Goal: Task Accomplishment & Management: Manage account settings

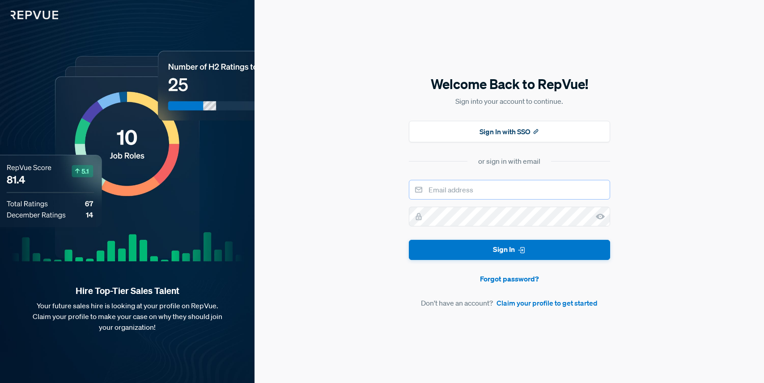
click at [478, 192] on input "email" at bounding box center [509, 190] width 201 height 20
type input "[EMAIL_ADDRESS][DOMAIN_NAME]"
click at [409, 240] on button "Sign In" at bounding box center [509, 250] width 201 height 20
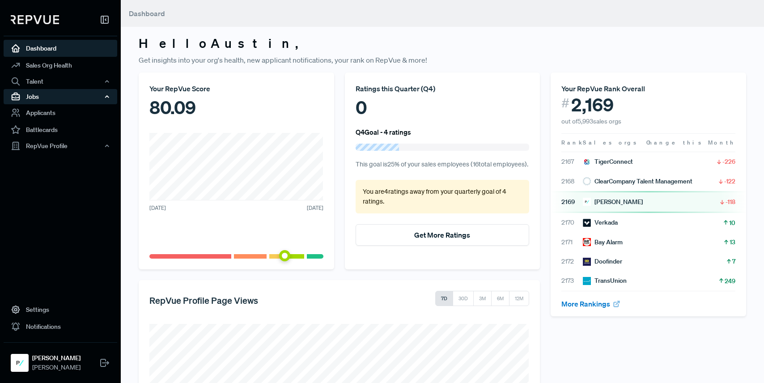
click at [41, 94] on div "Jobs" at bounding box center [61, 96] width 114 height 15
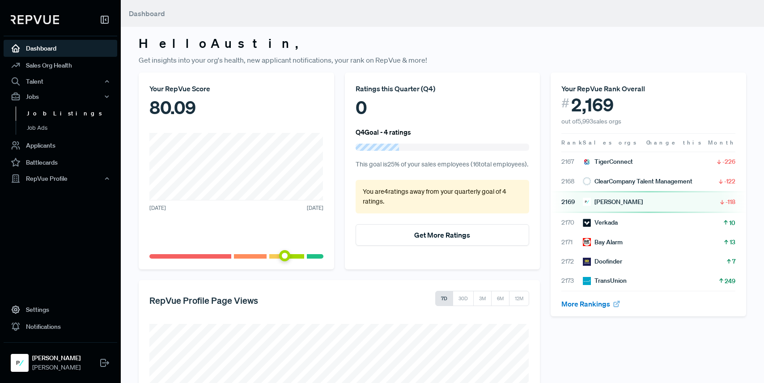
click at [40, 114] on link "Job Listings" at bounding box center [73, 113] width 114 height 14
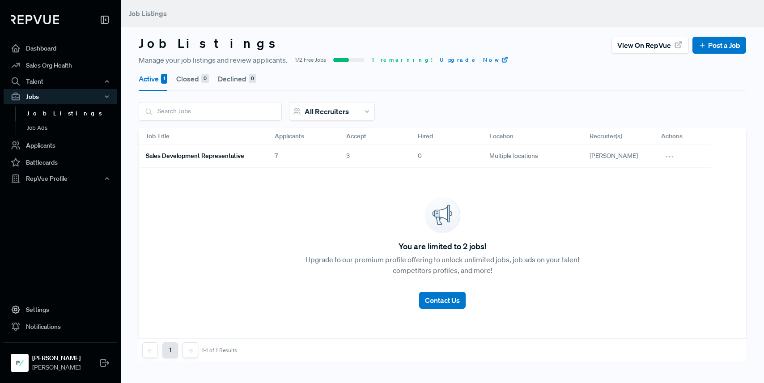
click at [230, 159] on h6 "Sales Development Representative" at bounding box center [195, 156] width 98 height 8
